Goal: Task Accomplishment & Management: Complete application form

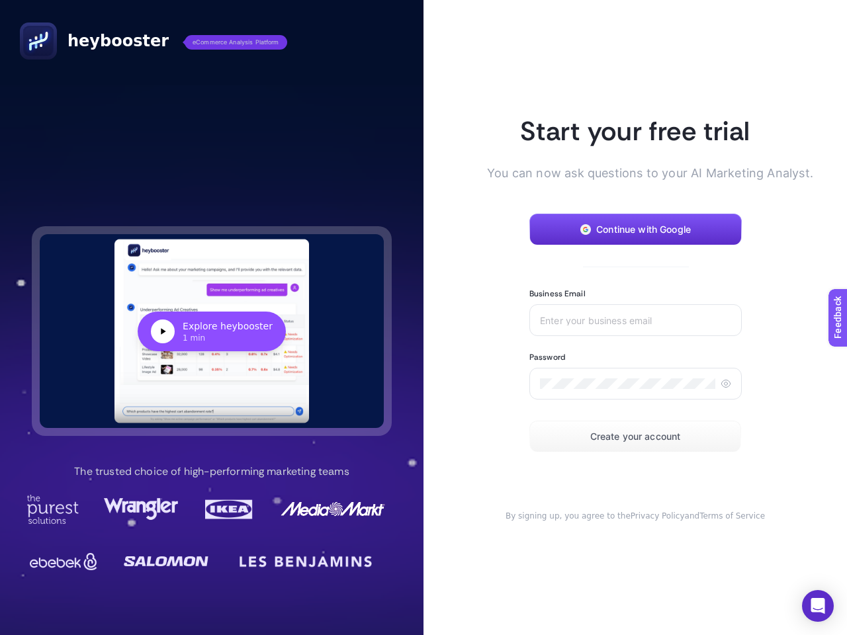
click at [424, 318] on article "Start your free trial You can now ask questions to your AI Marketing Analyst. C…" at bounding box center [636, 317] width 424 height 635
click at [212, 331] on div "Explore heybooster" at bounding box center [228, 326] width 90 height 13
click at [635, 230] on span "Continue with Google" at bounding box center [643, 229] width 95 height 11
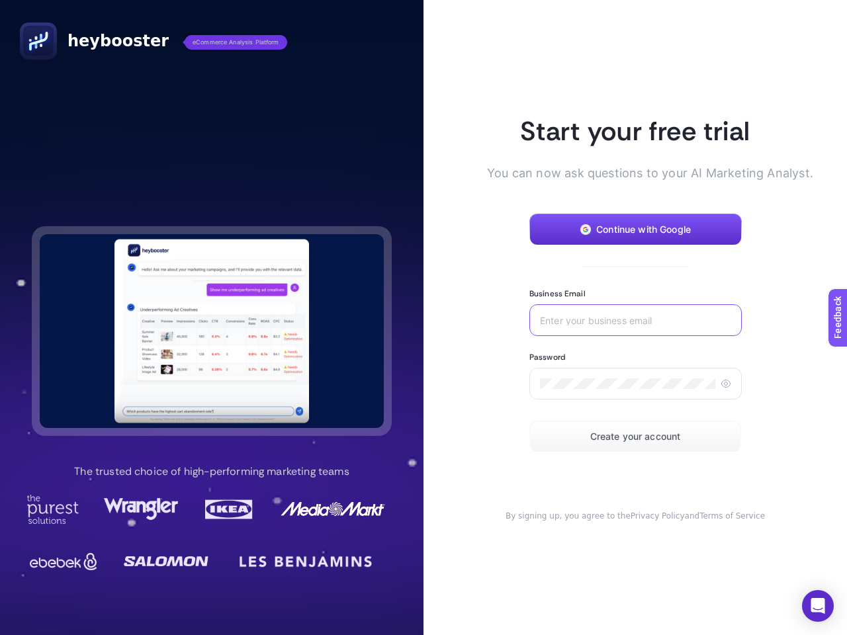
click at [635, 320] on input "Business Email" at bounding box center [635, 320] width 191 height 11
click at [725, 384] on icon at bounding box center [726, 384] width 11 height 11
click at [635, 437] on span "Create your account" at bounding box center [635, 437] width 91 height 11
click at [818, 606] on icon "Open Intercom Messenger" at bounding box center [818, 606] width 14 height 16
